Goal: Task Accomplishment & Management: Complete application form

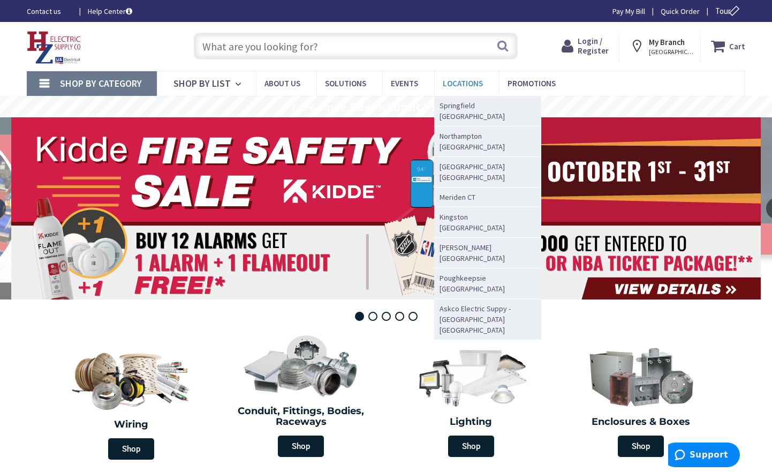
click at [466, 79] on span "Locations" at bounding box center [463, 83] width 40 height 10
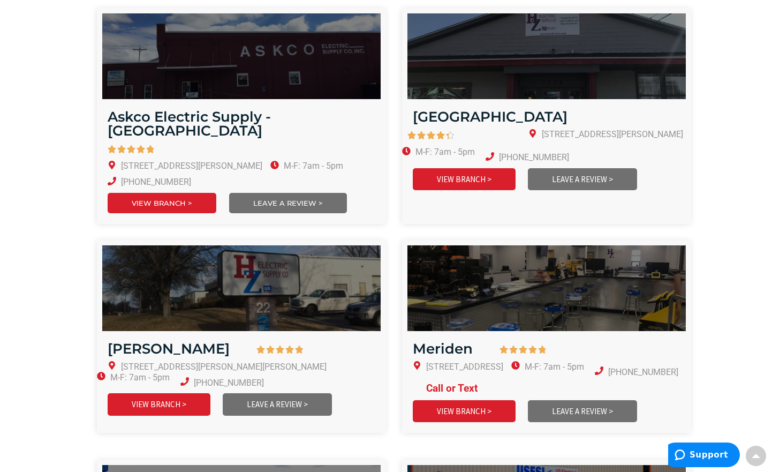
scroll to position [338, 0]
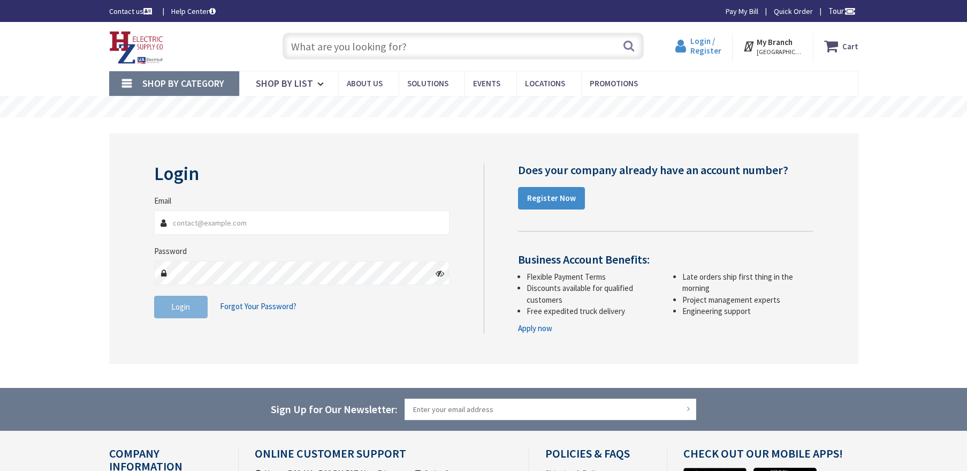
type input "manny.[PERSON_NAME]"
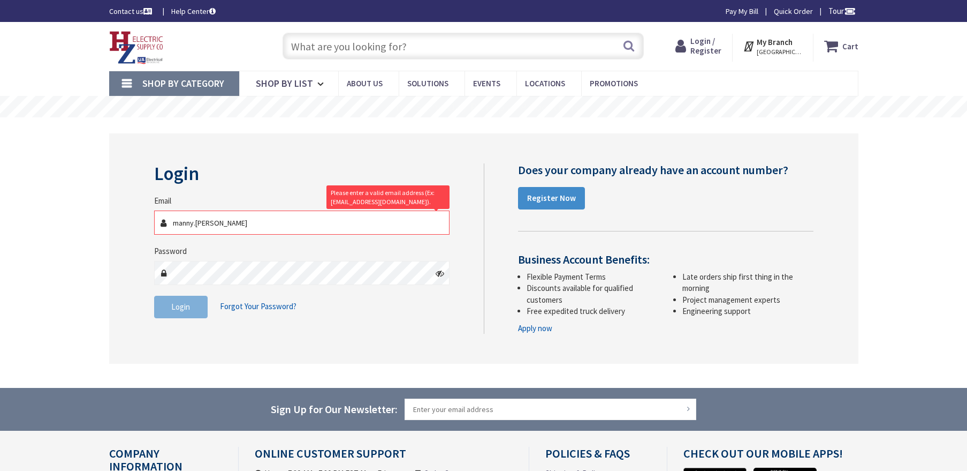
click at [721, 39] on span "Login / Register" at bounding box center [706, 46] width 31 height 20
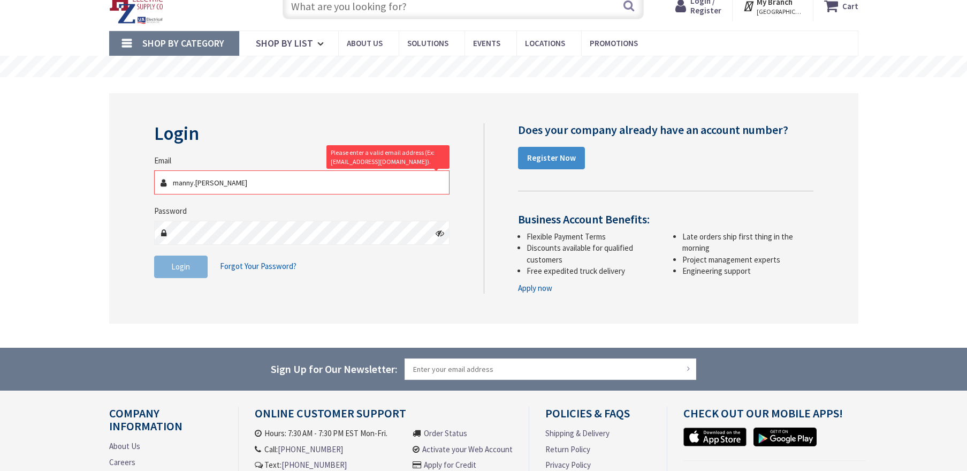
scroll to position [168, 0]
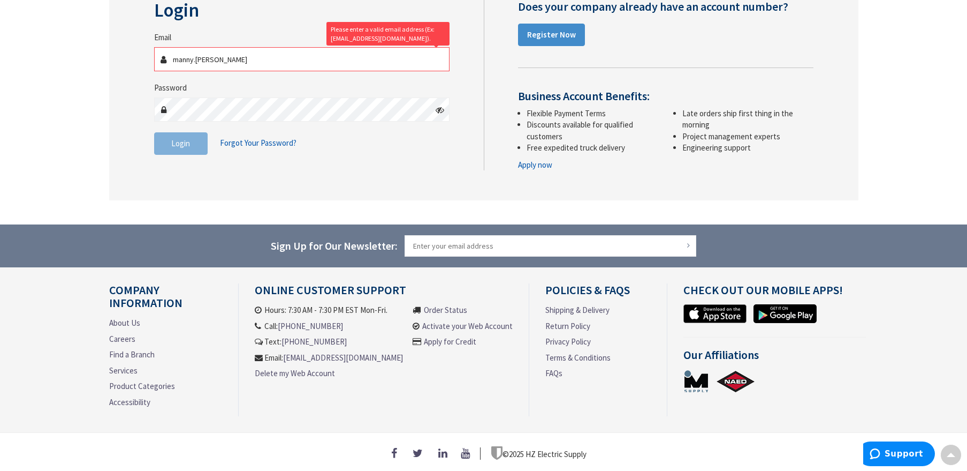
click at [430, 343] on li "Apply for Credit" at bounding box center [463, 344] width 100 height 16
click at [430, 339] on link "Apply for Credit" at bounding box center [450, 341] width 52 height 11
